Goal: Navigation & Orientation: Find specific page/section

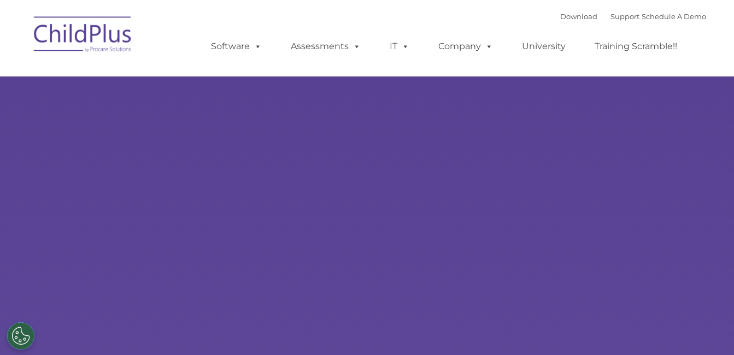
type input ""
select select "MEDIUM"
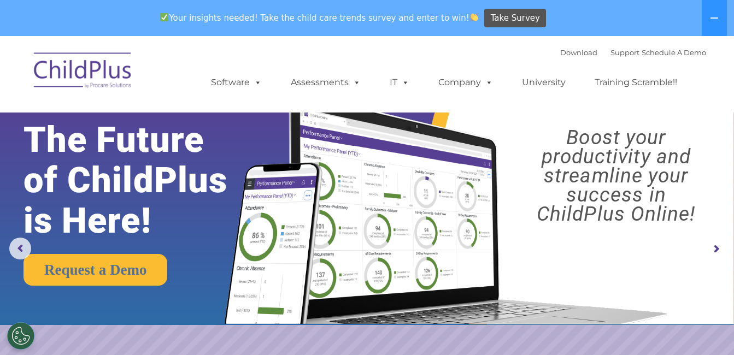
click at [79, 67] on img at bounding box center [82, 72] width 109 height 55
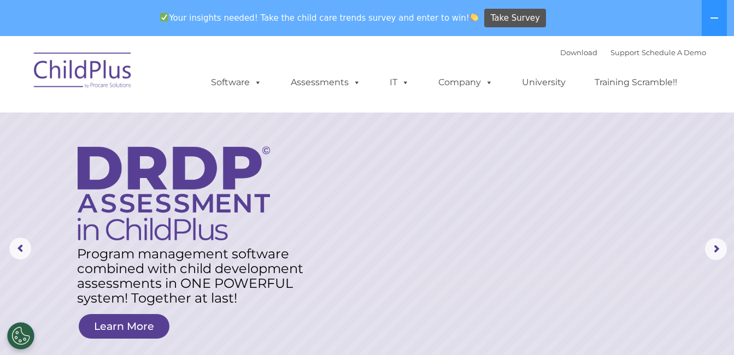
click at [81, 76] on img at bounding box center [82, 72] width 109 height 55
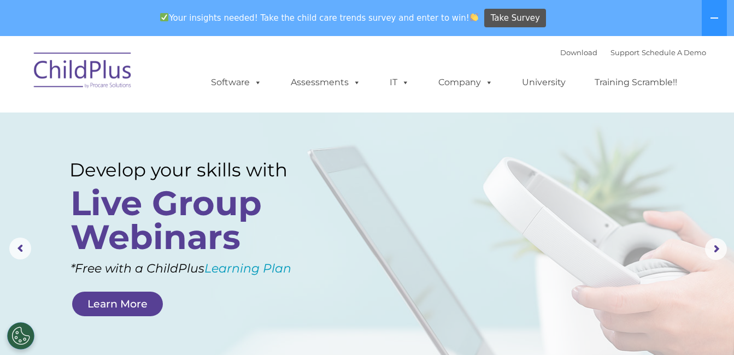
click at [81, 76] on img at bounding box center [82, 72] width 109 height 55
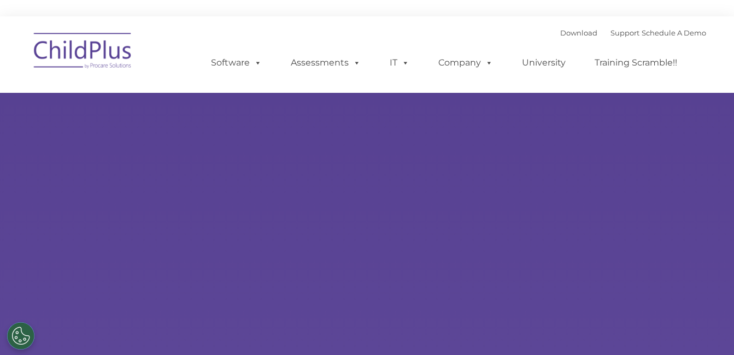
type input ""
select select "MEDIUM"
